Goal: Task Accomplishment & Management: Manage account settings

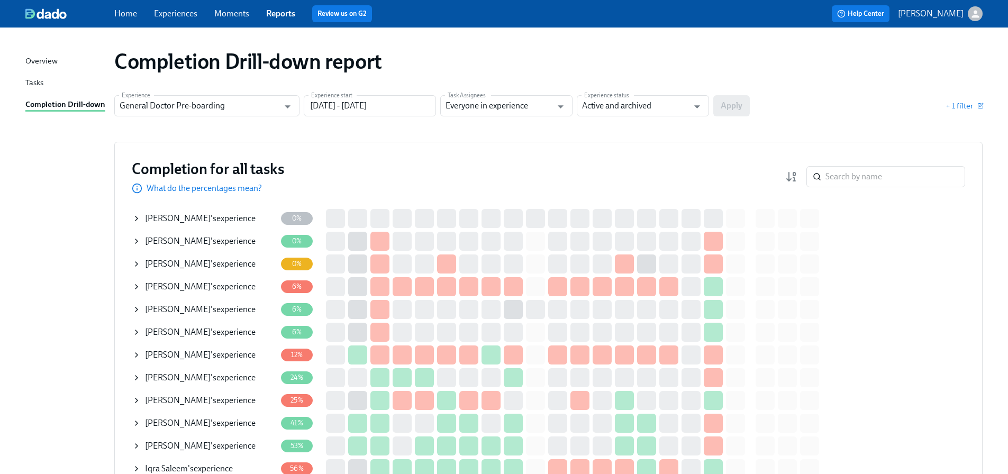
click at [134, 241] on icon at bounding box center [136, 241] width 8 height 8
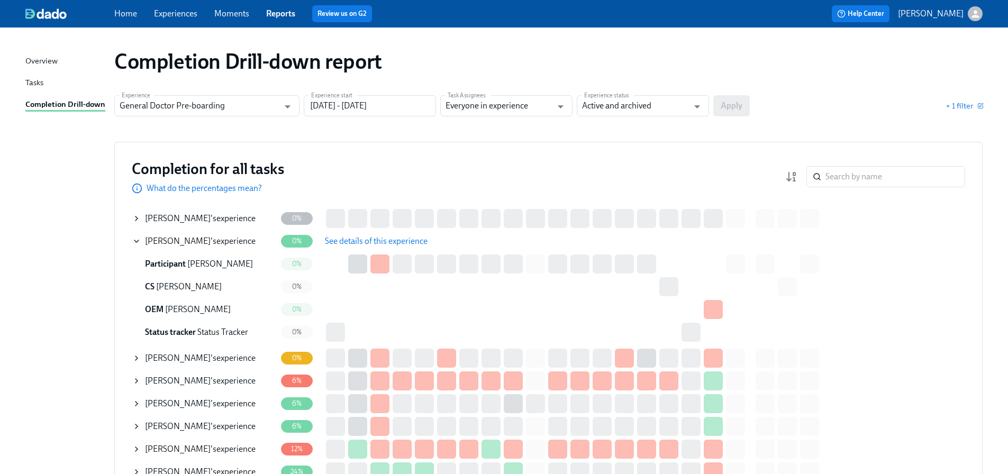
click at [170, 242] on span "[PERSON_NAME]" at bounding box center [178, 241] width 66 height 10
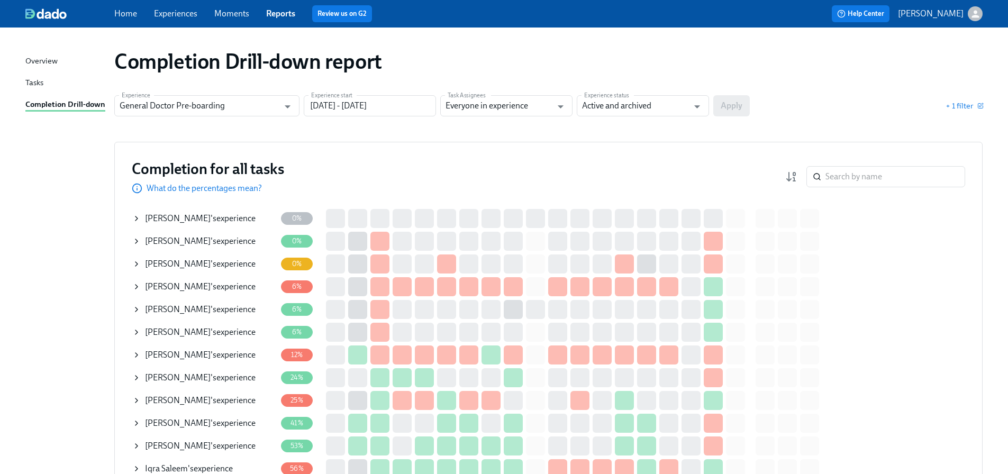
click at [179, 242] on span "[PERSON_NAME]" at bounding box center [178, 241] width 66 height 10
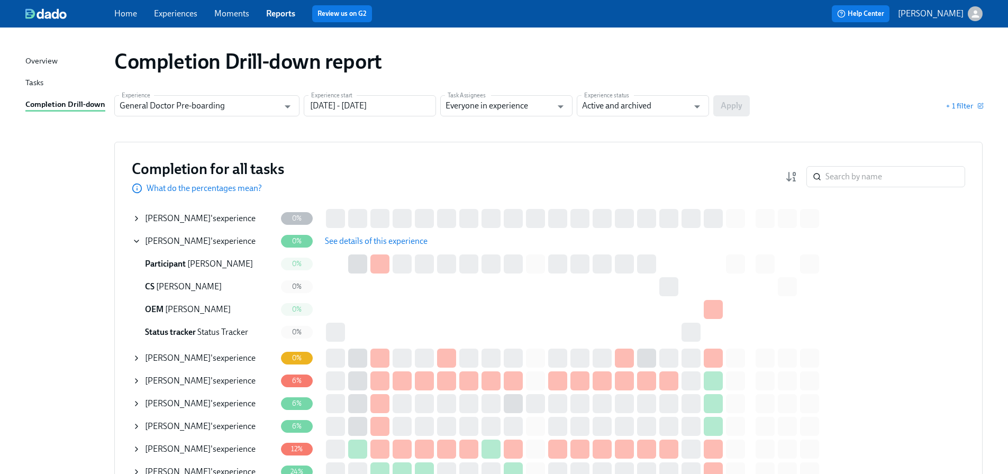
click at [364, 247] on button "See details of this experience" at bounding box center [375, 241] width 117 height 21
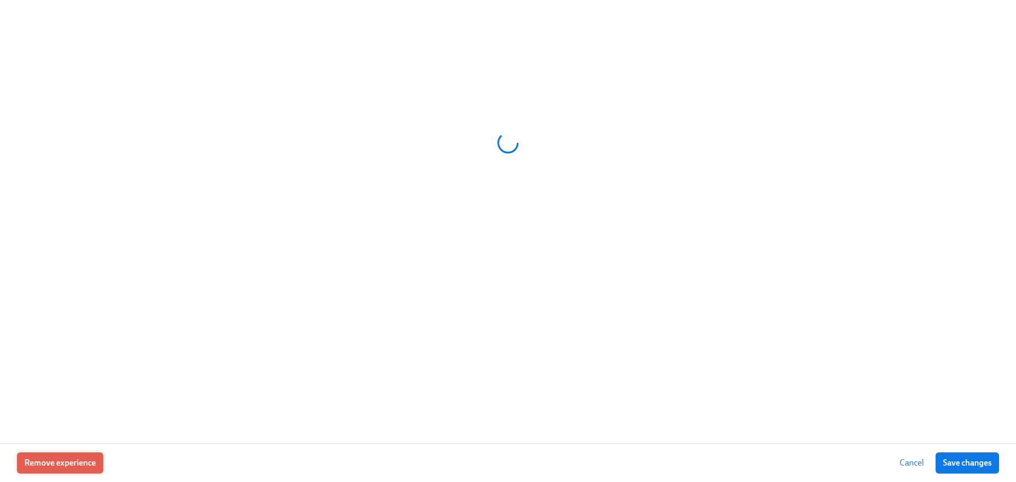
click at [63, 465] on span "Remove experience" at bounding box center [59, 463] width 71 height 11
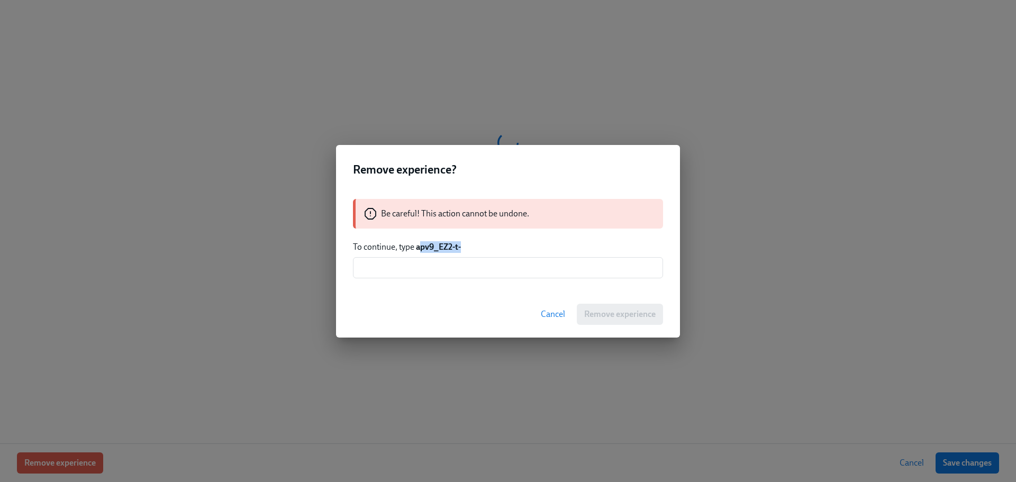
drag, startPoint x: 468, startPoint y: 246, endPoint x: 415, endPoint y: 249, distance: 52.5
click at [415, 249] on p "To continue, type apv9_EZ2-t-" at bounding box center [508, 247] width 310 height 12
copy strong "apv9_EZ2-t-"
paste input "apv9_EZ2-t-"
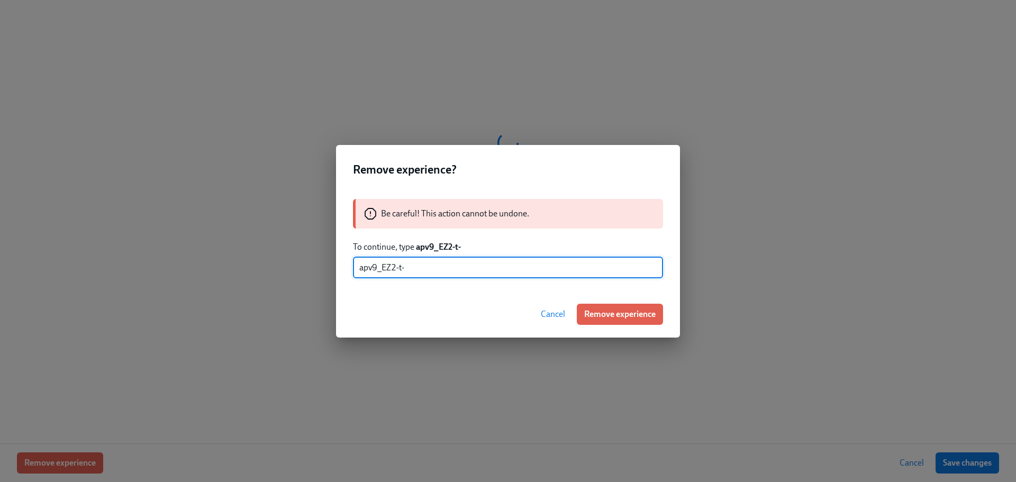
type input "apv9_EZ2-t-"
click at [611, 314] on span "Remove experience" at bounding box center [619, 314] width 71 height 11
